Goal: Task Accomplishment & Management: Use online tool/utility

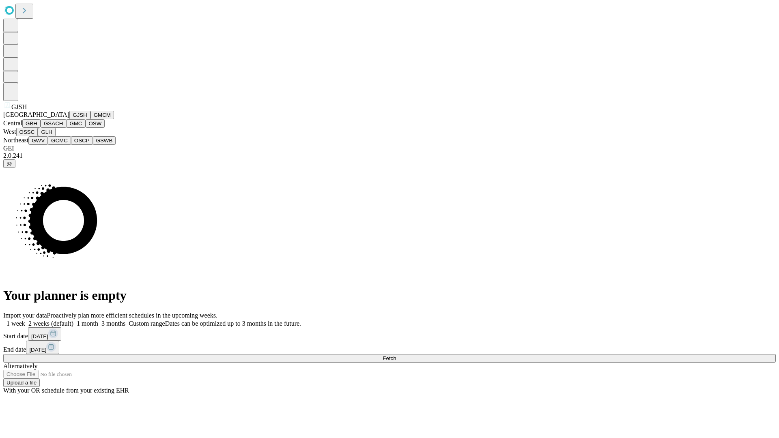
click at [69, 119] on button "GJSH" at bounding box center [79, 115] width 21 height 9
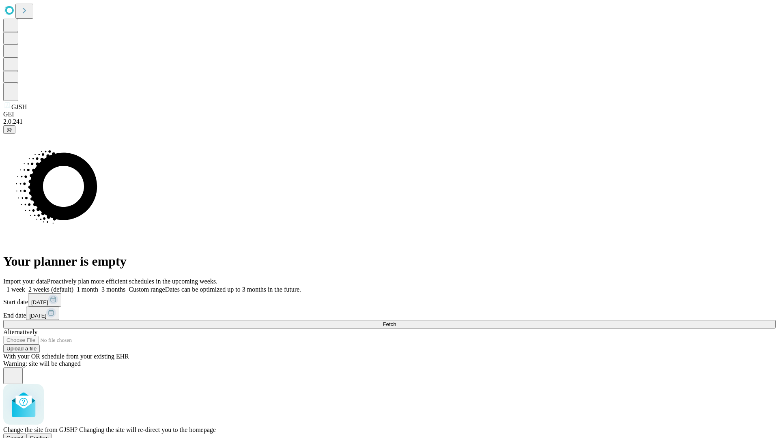
click at [49, 435] on span "Confirm" at bounding box center [39, 438] width 19 height 6
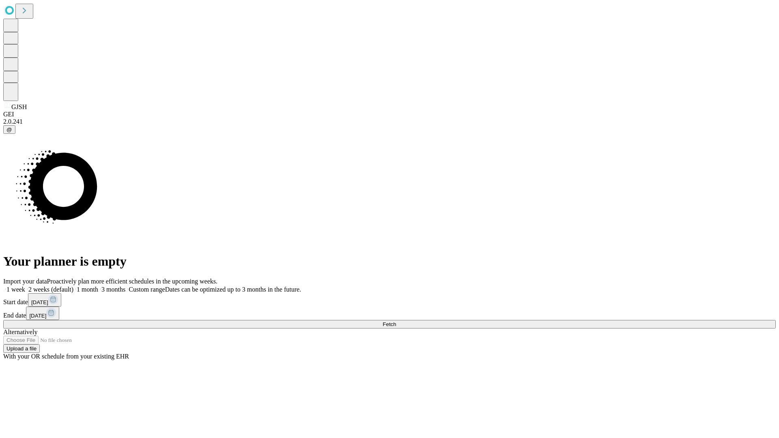
click at [73, 286] on label "2 weeks (default)" at bounding box center [49, 289] width 48 height 7
click at [396, 321] on span "Fetch" at bounding box center [389, 324] width 13 height 6
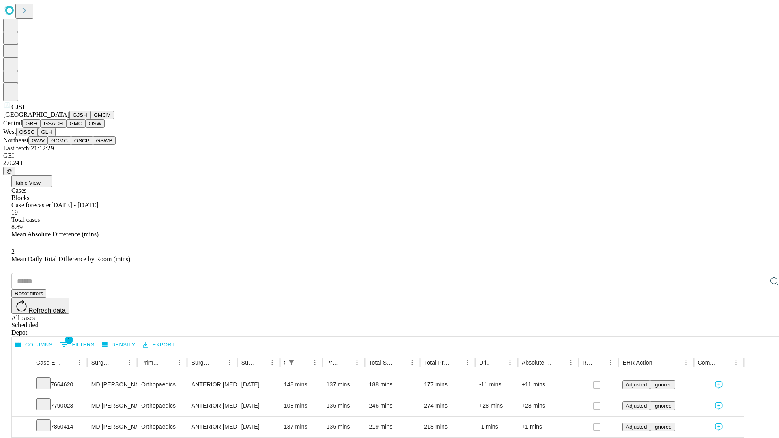
click at [91, 119] on button "GMCM" at bounding box center [103, 115] width 24 height 9
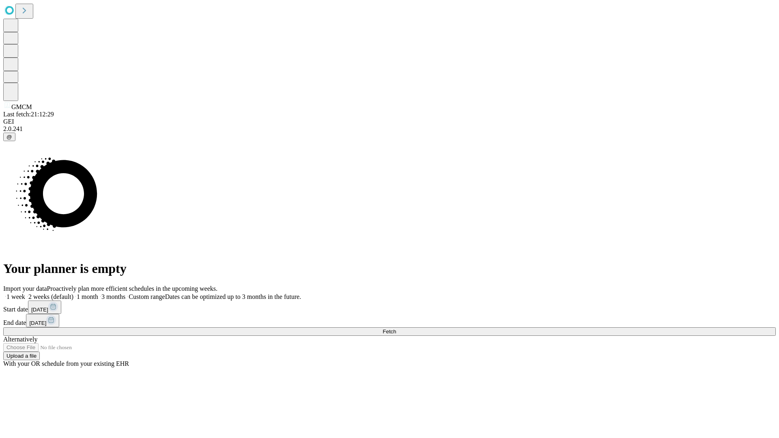
click at [73, 293] on label "2 weeks (default)" at bounding box center [49, 296] width 48 height 7
click at [396, 329] on span "Fetch" at bounding box center [389, 332] width 13 height 6
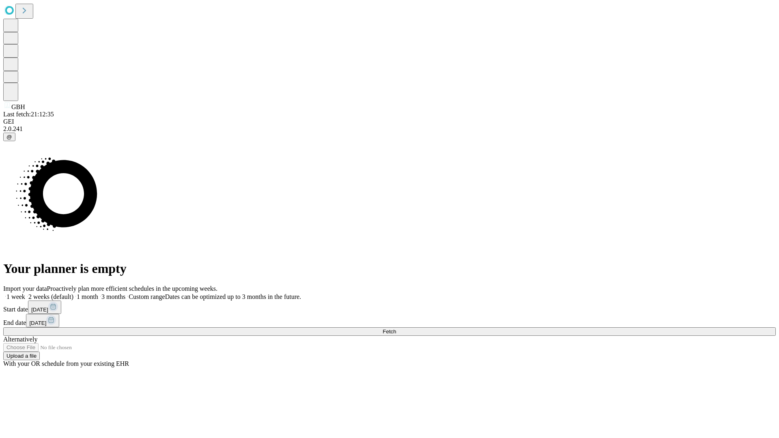
click at [73, 293] on label "2 weeks (default)" at bounding box center [49, 296] width 48 height 7
click at [396, 329] on span "Fetch" at bounding box center [389, 332] width 13 height 6
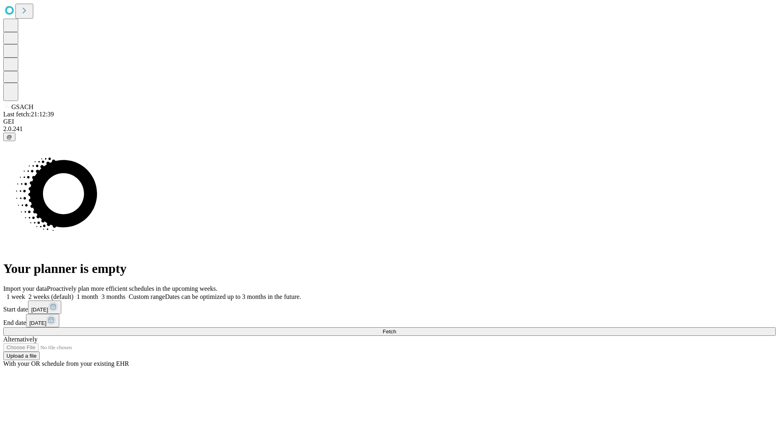
click at [396, 329] on span "Fetch" at bounding box center [389, 332] width 13 height 6
click at [73, 293] on label "2 weeks (default)" at bounding box center [49, 296] width 48 height 7
click at [396, 329] on span "Fetch" at bounding box center [389, 332] width 13 height 6
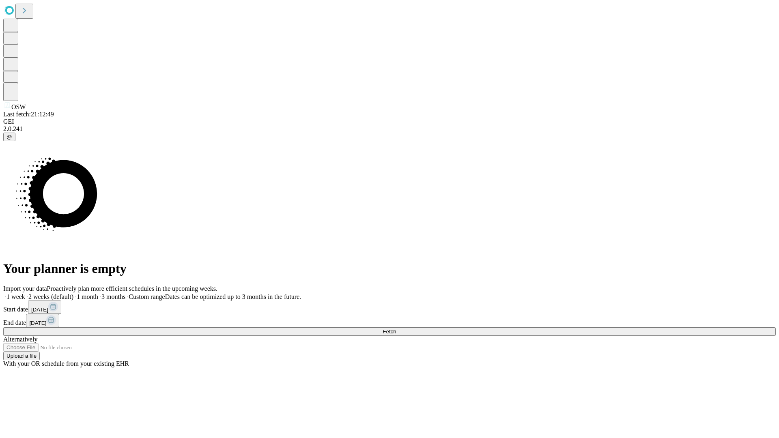
click at [73, 293] on label "2 weeks (default)" at bounding box center [49, 296] width 48 height 7
click at [396, 329] on span "Fetch" at bounding box center [389, 332] width 13 height 6
click at [73, 293] on label "2 weeks (default)" at bounding box center [49, 296] width 48 height 7
click at [396, 329] on span "Fetch" at bounding box center [389, 332] width 13 height 6
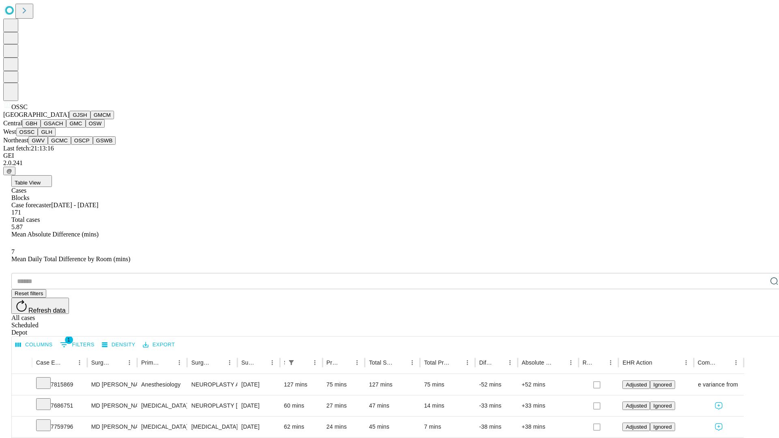
click at [55, 136] on button "GLH" at bounding box center [46, 132] width 17 height 9
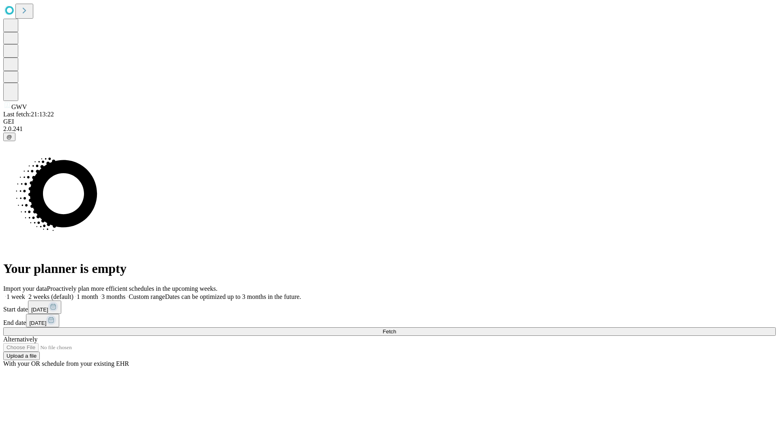
click at [73, 293] on label "2 weeks (default)" at bounding box center [49, 296] width 48 height 7
click at [396, 329] on span "Fetch" at bounding box center [389, 332] width 13 height 6
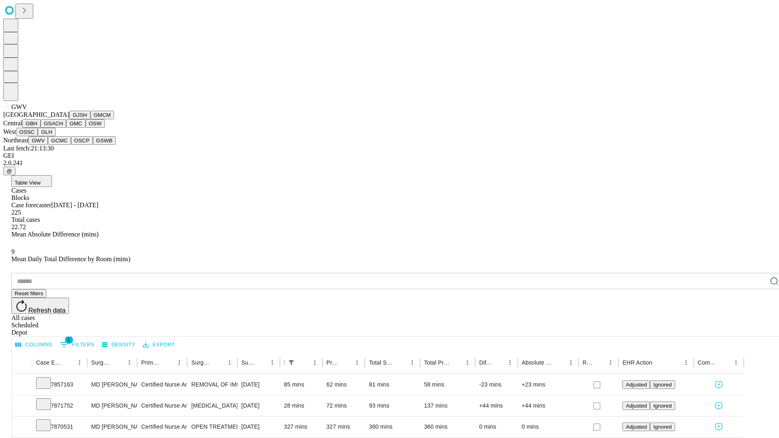
click at [63, 145] on button "GCMC" at bounding box center [59, 140] width 23 height 9
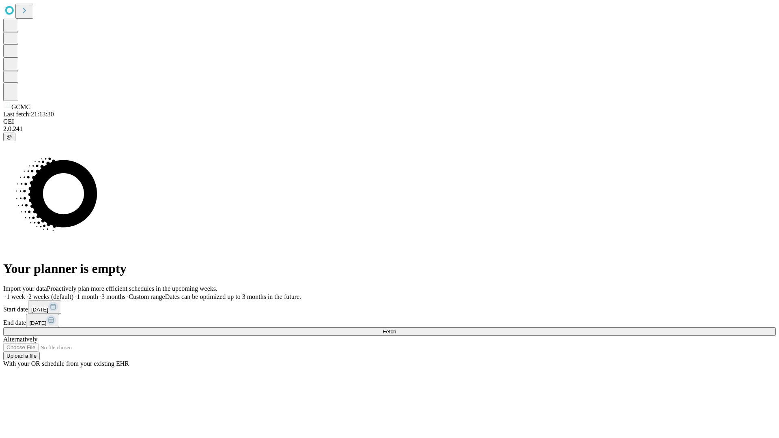
click at [73, 293] on label "2 weeks (default)" at bounding box center [49, 296] width 48 height 7
click at [396, 329] on span "Fetch" at bounding box center [389, 332] width 13 height 6
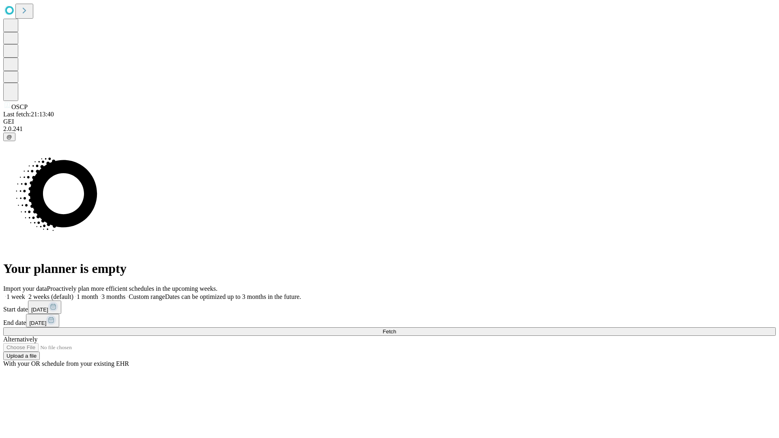
click at [73, 293] on label "2 weeks (default)" at bounding box center [49, 296] width 48 height 7
click at [396, 329] on span "Fetch" at bounding box center [389, 332] width 13 height 6
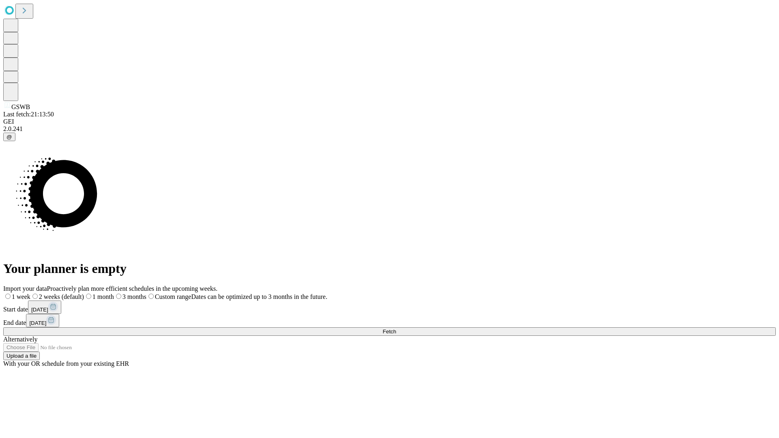
click at [84, 293] on label "2 weeks (default)" at bounding box center [57, 296] width 54 height 7
click at [396, 329] on span "Fetch" at bounding box center [389, 332] width 13 height 6
